Goal: Information Seeking & Learning: Understand process/instructions

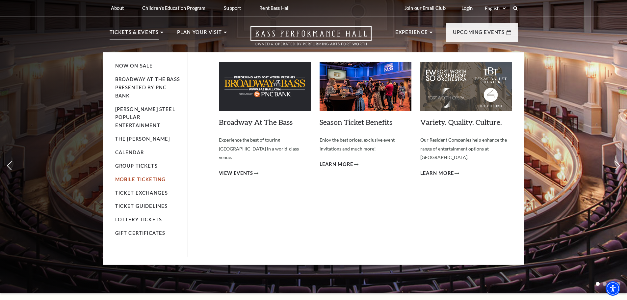
click at [147, 176] on link "Mobile Ticketing" at bounding box center [140, 179] width 51 height 6
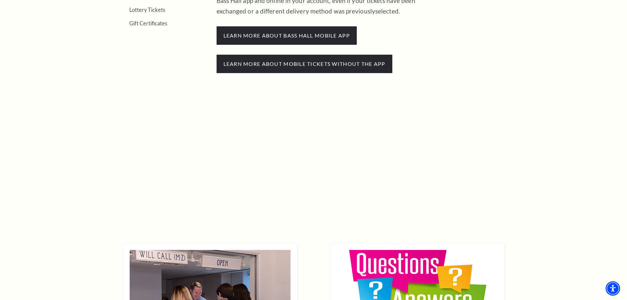
scroll to position [329, 0]
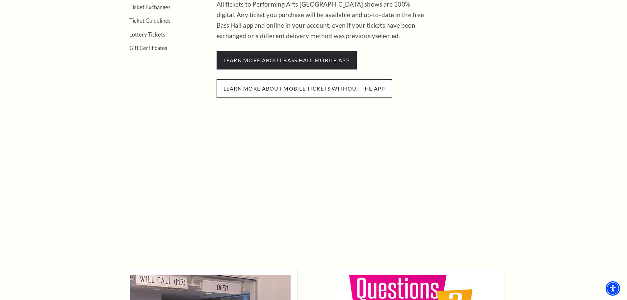
click at [332, 90] on span "Learn more about mobile tickets without the app" at bounding box center [304, 88] width 176 height 18
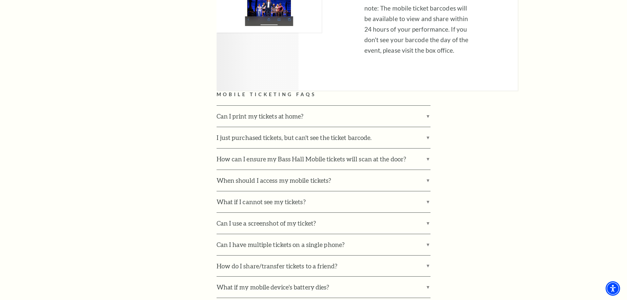
scroll to position [1744, 0]
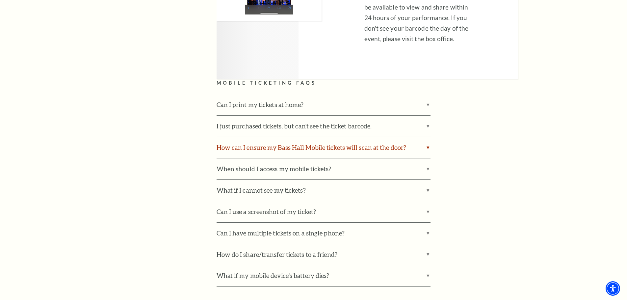
click at [249, 137] on label "How can I ensure my Bass Hall Mobile tickets will scan at the door?" at bounding box center [323, 147] width 214 height 21
click at [0, 0] on input "How can I ensure my Bass Hall Mobile tickets will scan at the door?" at bounding box center [0, 0] width 0 height 0
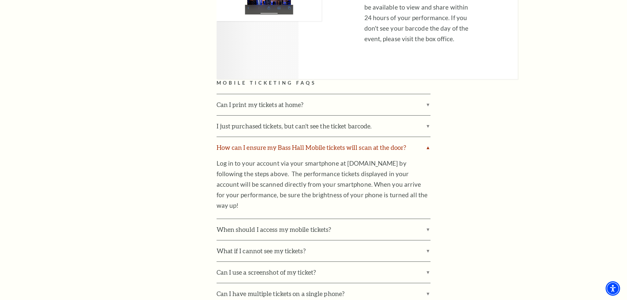
click at [249, 137] on label "How can I ensure my Bass Hall Mobile tickets will scan at the door?" at bounding box center [323, 147] width 214 height 21
click at [0, 0] on input "How can I ensure my Bass Hall Mobile tickets will scan at the door?" at bounding box center [0, 0] width 0 height 0
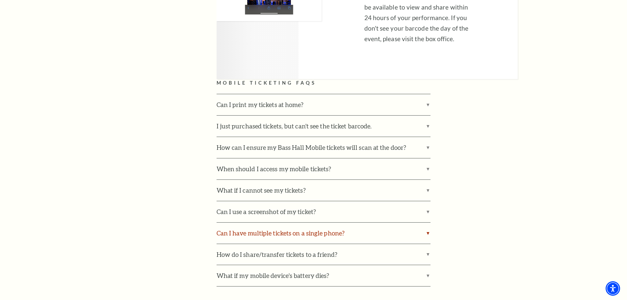
click at [274, 222] on label "Can I have multiple tickets on a single phone?" at bounding box center [323, 232] width 214 height 21
click at [0, 0] on input "Can I have multiple tickets on a single phone?" at bounding box center [0, 0] width 0 height 0
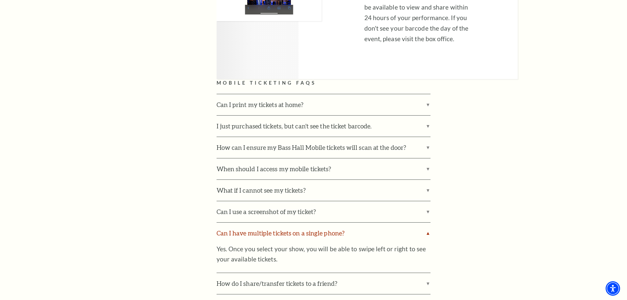
click at [273, 222] on label "Can I have multiple tickets on a single phone?" at bounding box center [323, 232] width 214 height 21
click at [0, 0] on input "Can I have multiple tickets on a single phone?" at bounding box center [0, 0] width 0 height 0
